Goal: Task Accomplishment & Management: Use online tool/utility

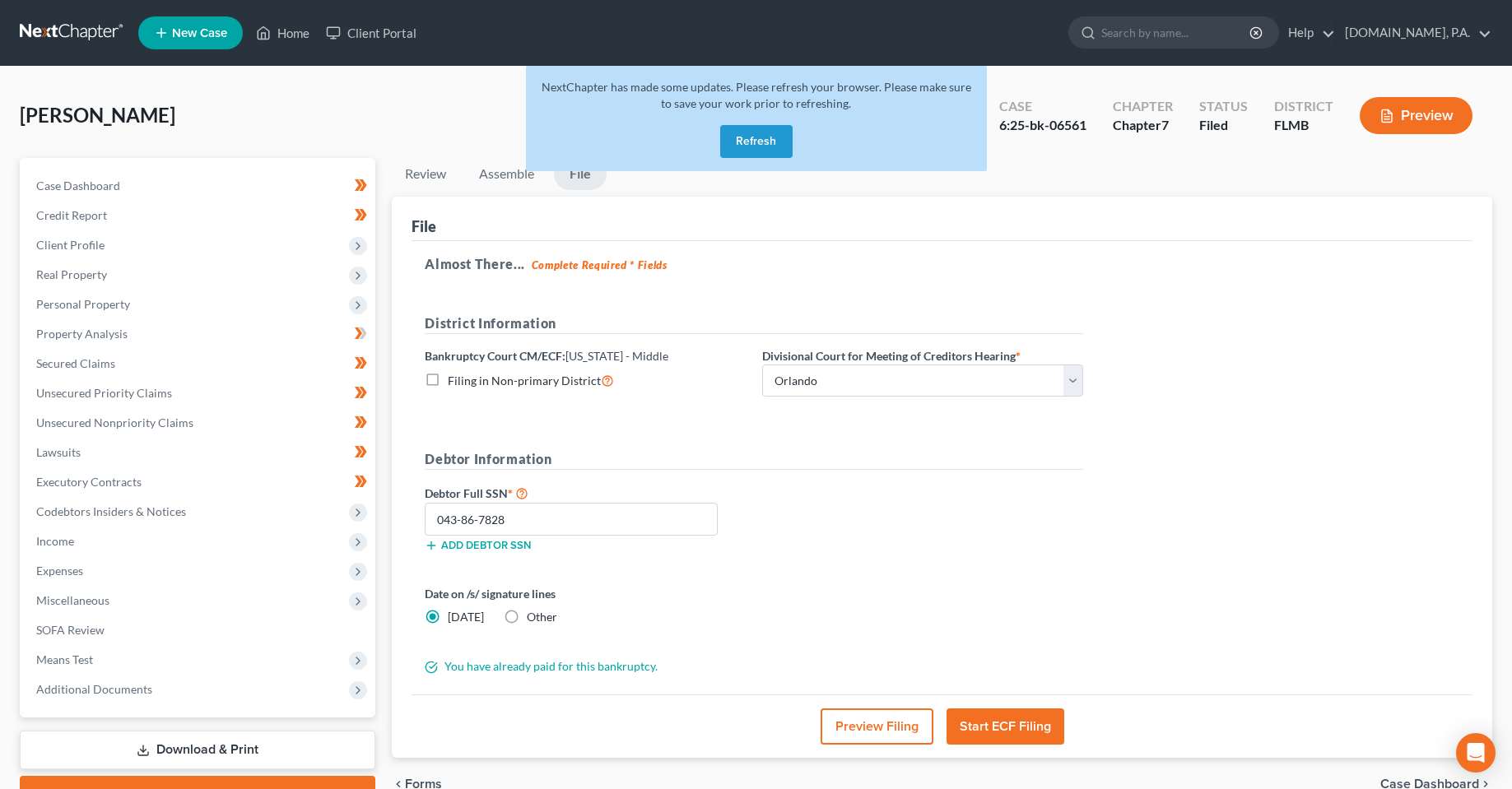
select select "2"
click at [744, 124] on div "NextChapter has made some updates. Please refresh your browser. Please make sur…" at bounding box center [756, 118] width 461 height 105
drag, startPoint x: 1182, startPoint y: 200, endPoint x: 760, endPoint y: 147, distance: 425.3
click at [1182, 200] on div "File" at bounding box center [943, 219] width 1061 height 45
click at [760, 147] on button "Refresh" at bounding box center [756, 141] width 73 height 33
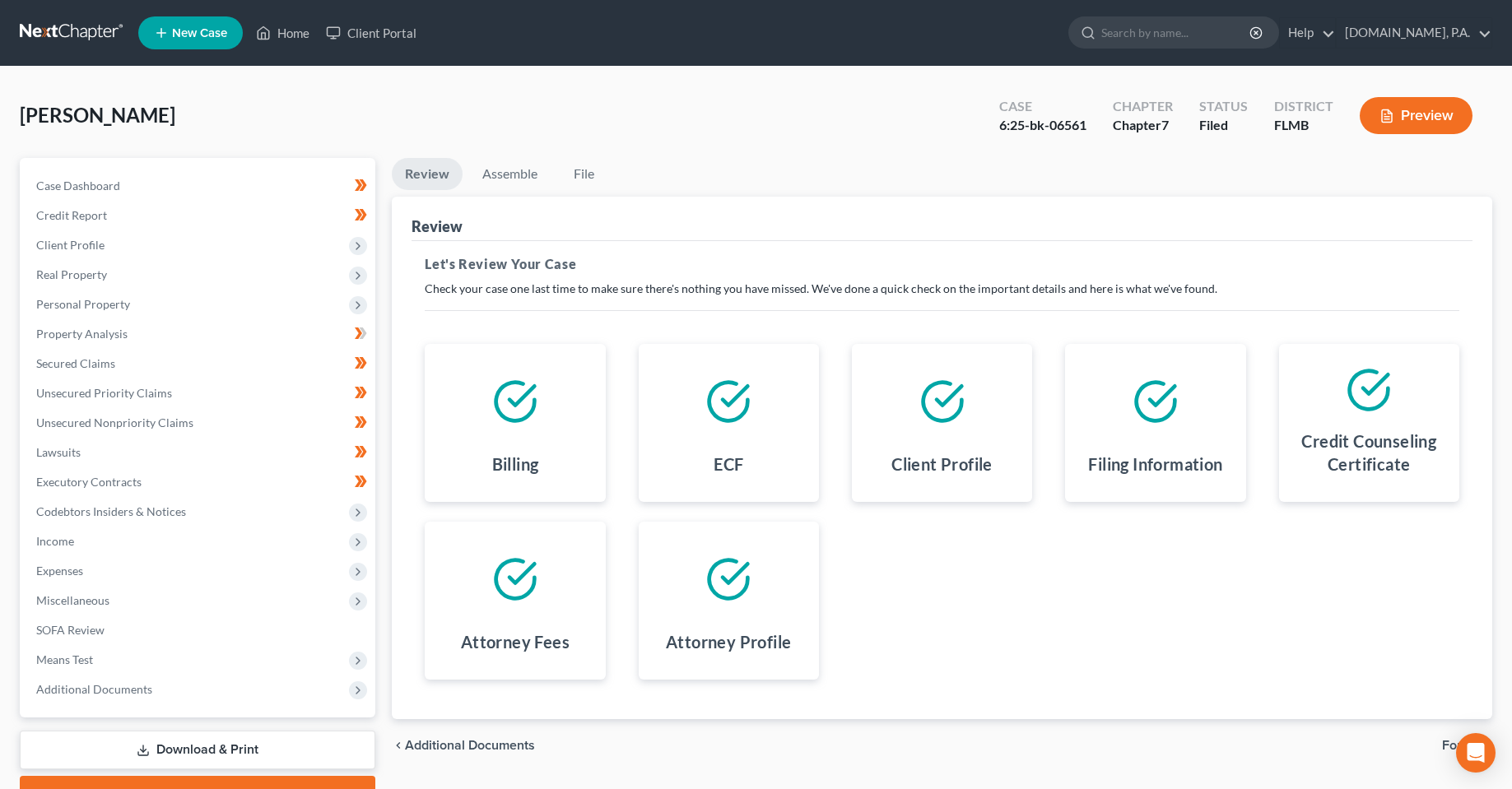
drag, startPoint x: 353, startPoint y: 107, endPoint x: 554, endPoint y: 46, distance: 210.1
click at [353, 107] on div "Rogers, Keith Upgraded Case 6:25-bk-06561 Chapter Chapter 7 Status Filed Distri…" at bounding box center [756, 122] width 1473 height 72
